Goal: Transaction & Acquisition: Subscribe to service/newsletter

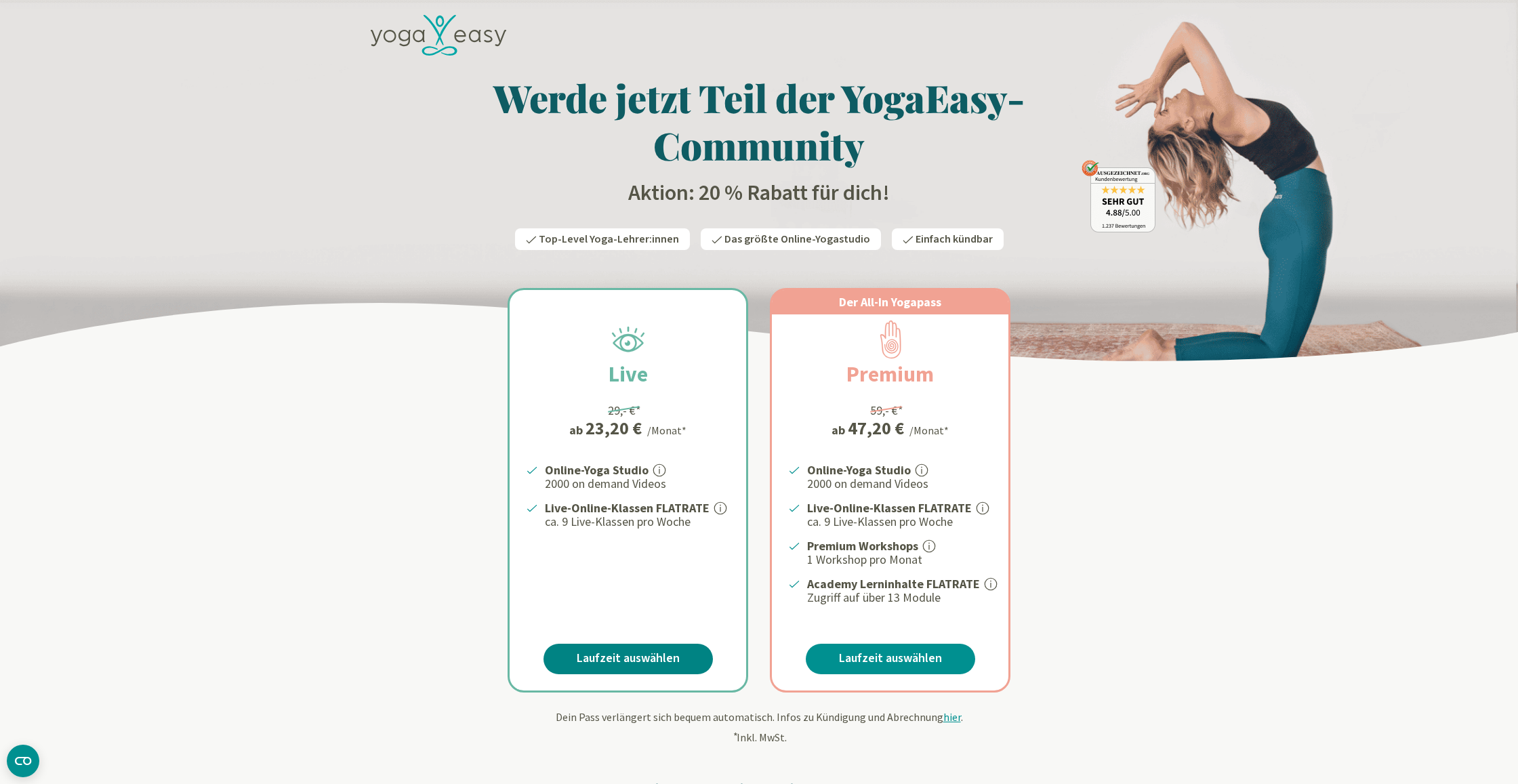
click at [624, 652] on link "Laufzeit auswählen" at bounding box center [628, 658] width 169 height 30
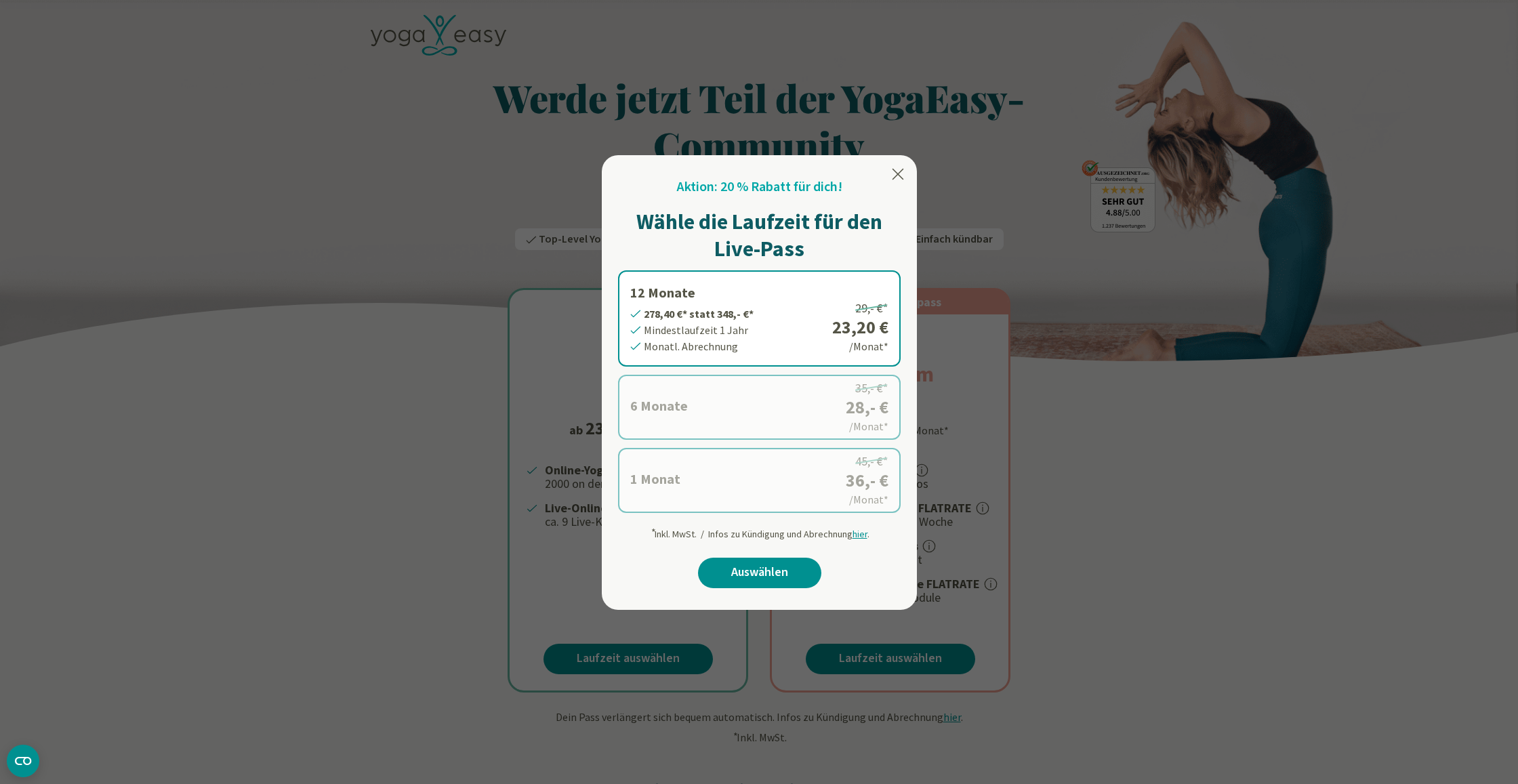
click at [734, 490] on label "1 Monat 36,- €* statt 45,- €* Mindestlaufzeit 1 Monat Monatl. Abrechnung 45,- €…" at bounding box center [760, 481] width 283 height 65
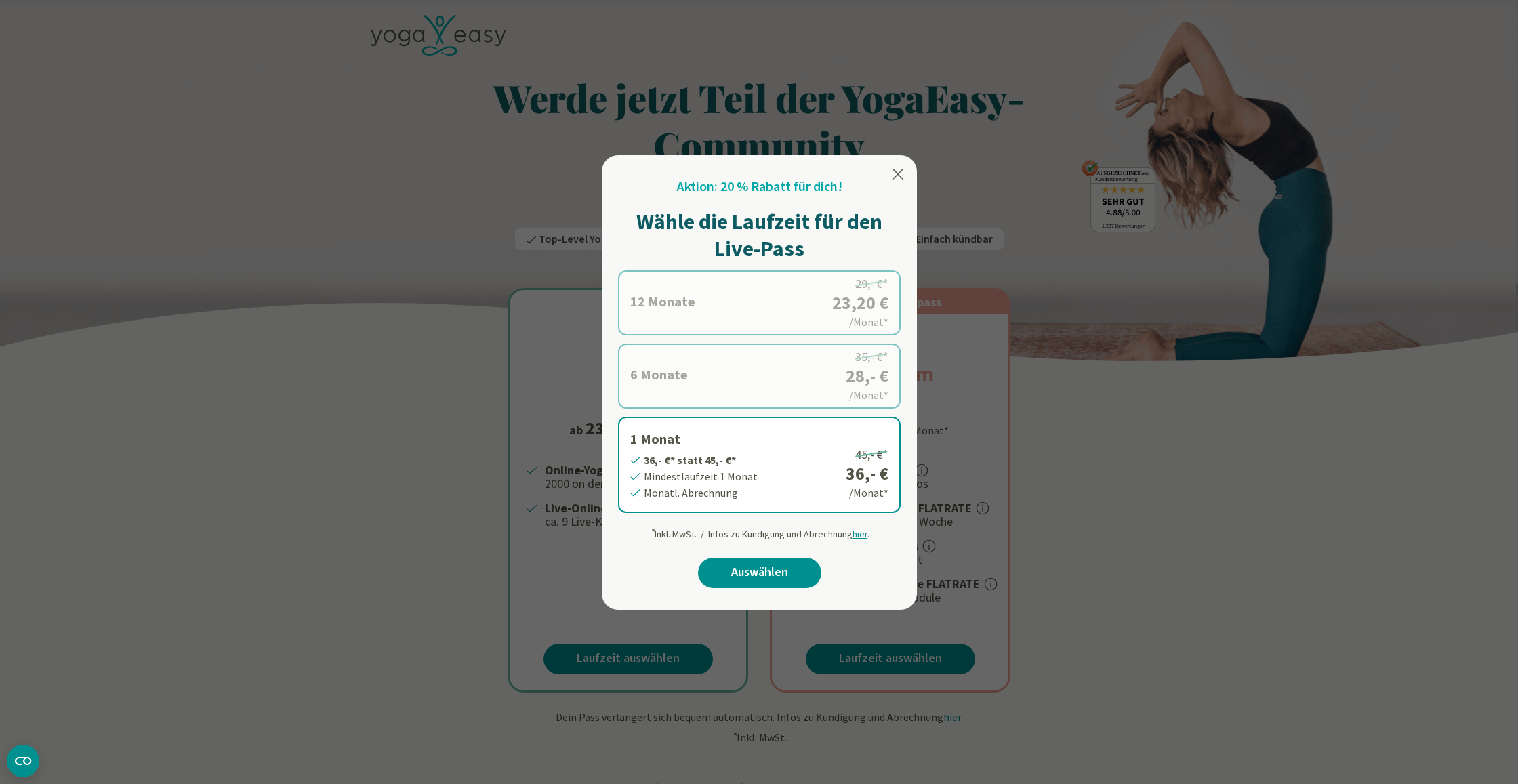
click at [903, 172] on icon at bounding box center [898, 174] width 16 height 16
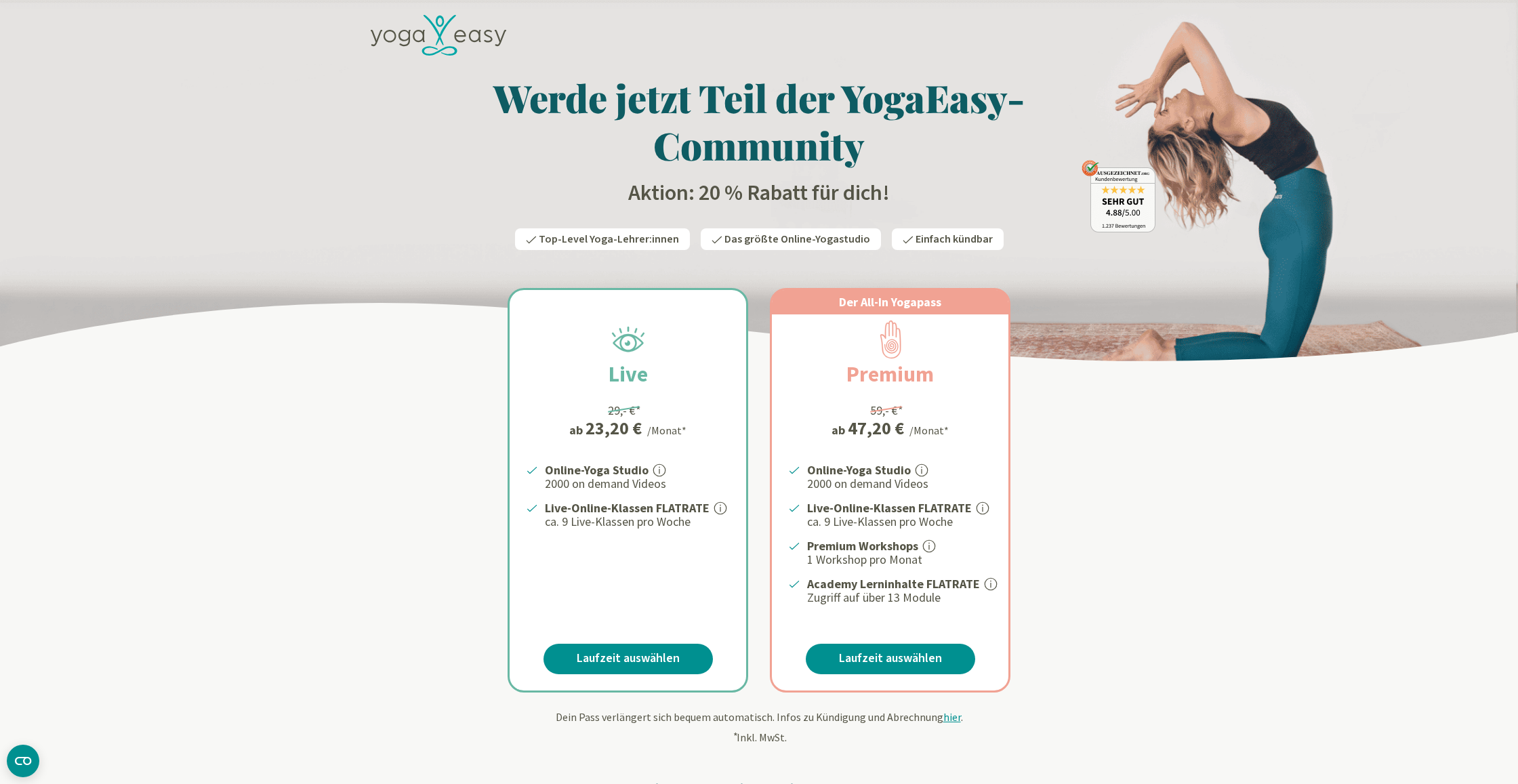
click at [443, 36] on icon at bounding box center [438, 36] width 135 height 41
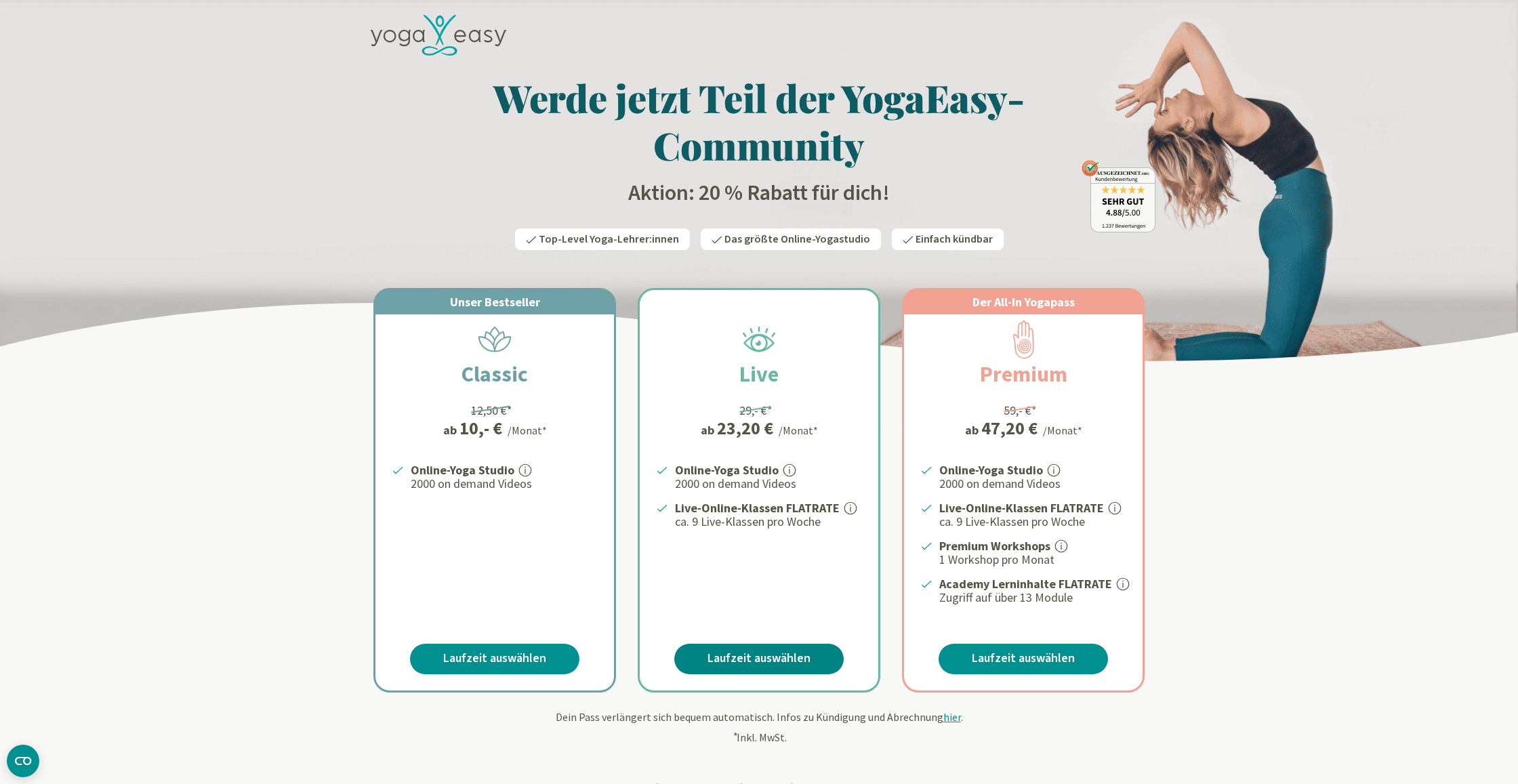
click at [762, 660] on link "Laufzeit auswählen" at bounding box center [759, 658] width 169 height 30
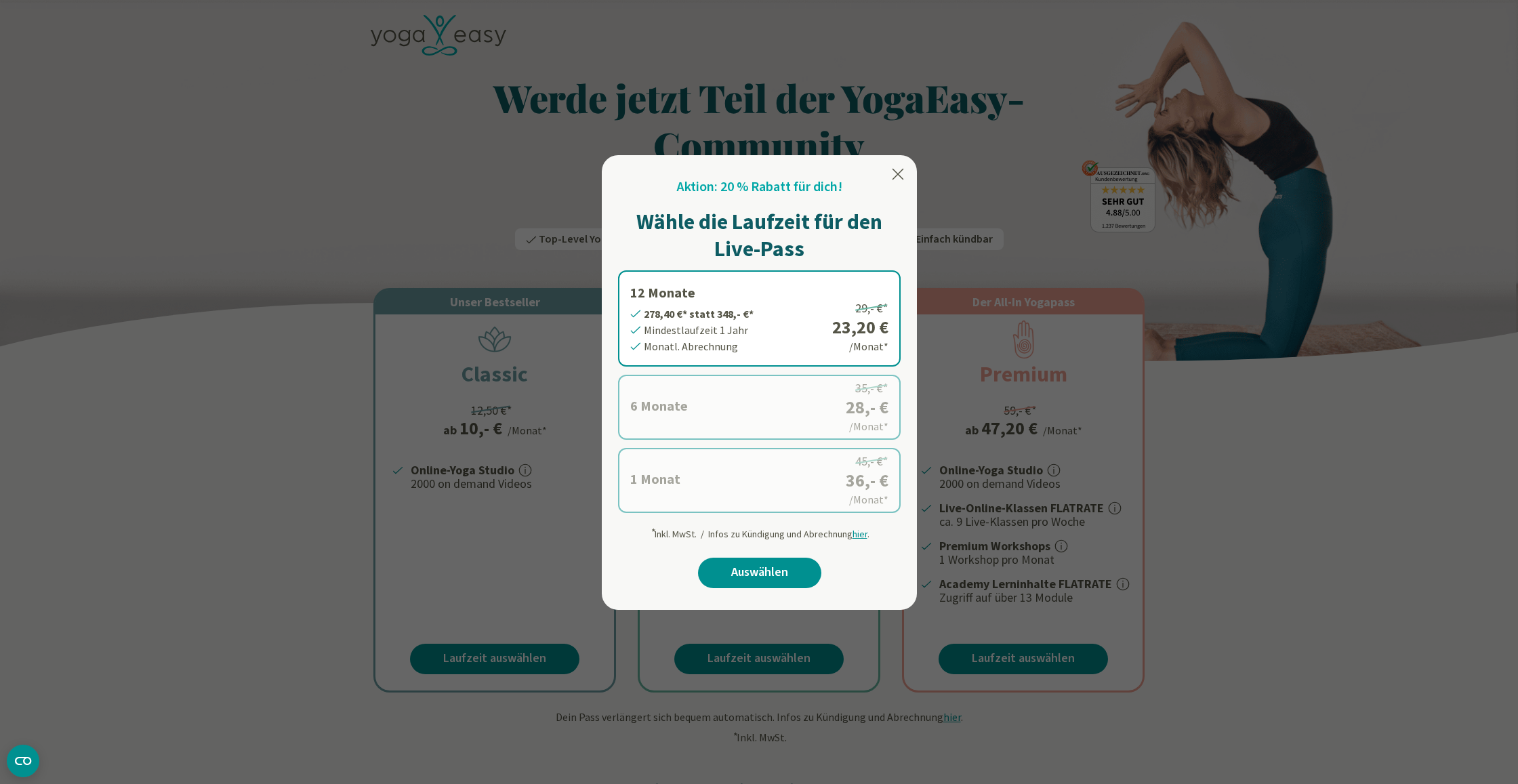
click at [684, 490] on label "1 Monat 36,- €* statt 45,- €* Mindestlaufzeit 1 Monat Monatl. Abrechnung 45,- €…" at bounding box center [760, 481] width 283 height 65
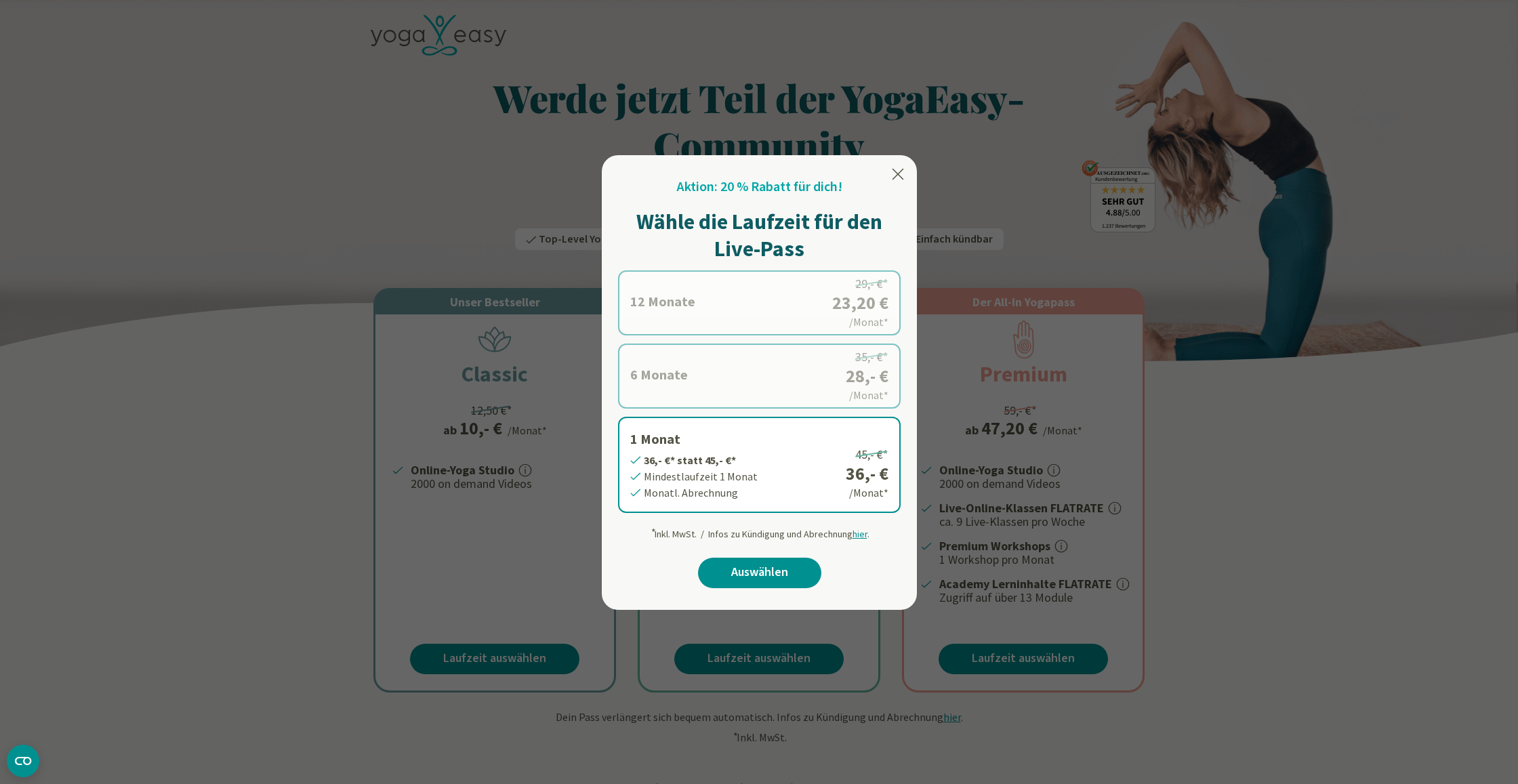
click at [832, 302] on label "12 Monate 278,40 €* statt 348,- €* Mindestlaufzeit 1 Jahr Monatl. Abrechnung 29…" at bounding box center [760, 303] width 283 height 65
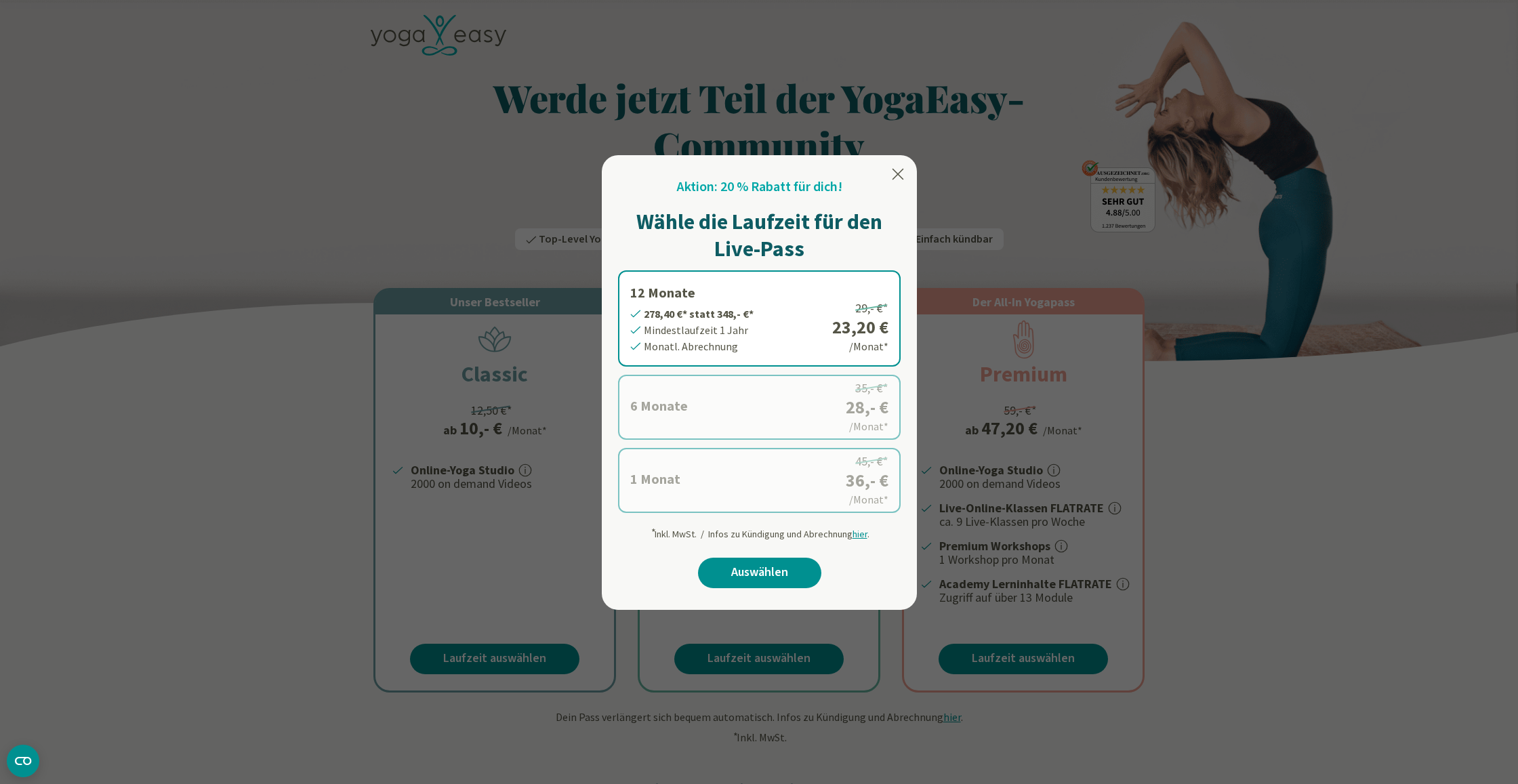
click at [897, 174] on icon at bounding box center [899, 175] width 12 height 12
